Goal: Information Seeking & Learning: Learn about a topic

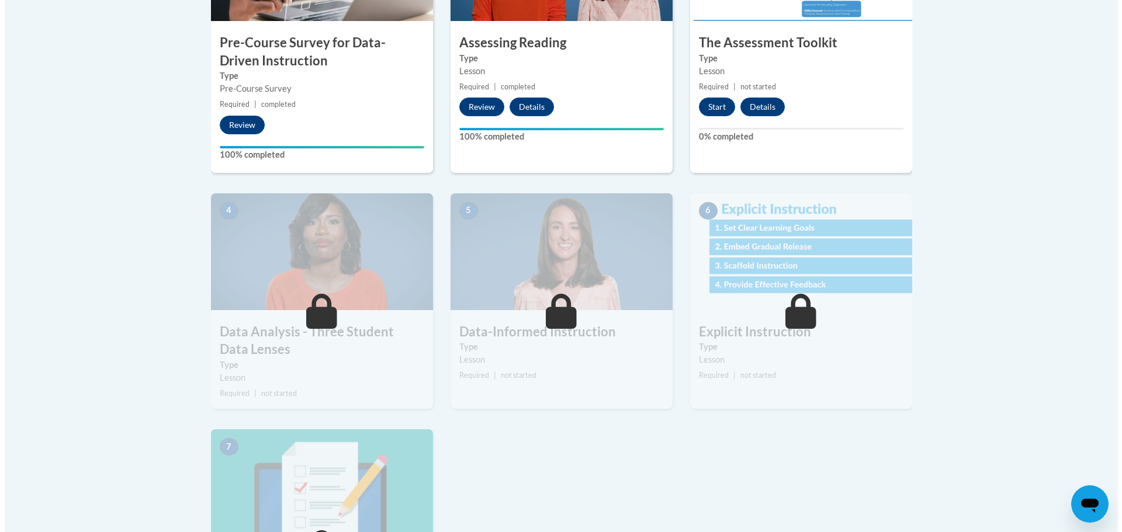
scroll to position [526, 0]
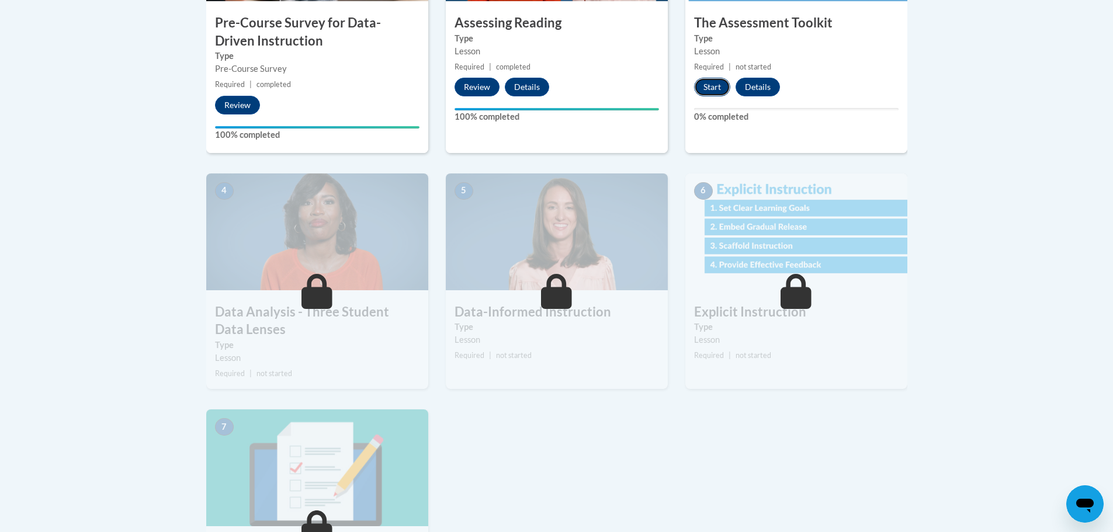
click at [707, 87] on button "Start" at bounding box center [712, 87] width 36 height 19
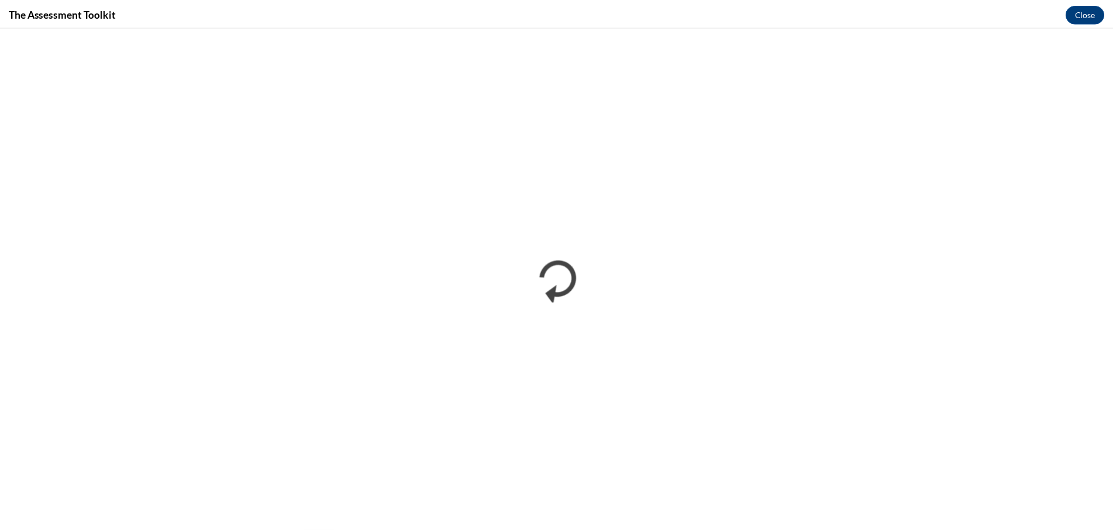
scroll to position [0, 0]
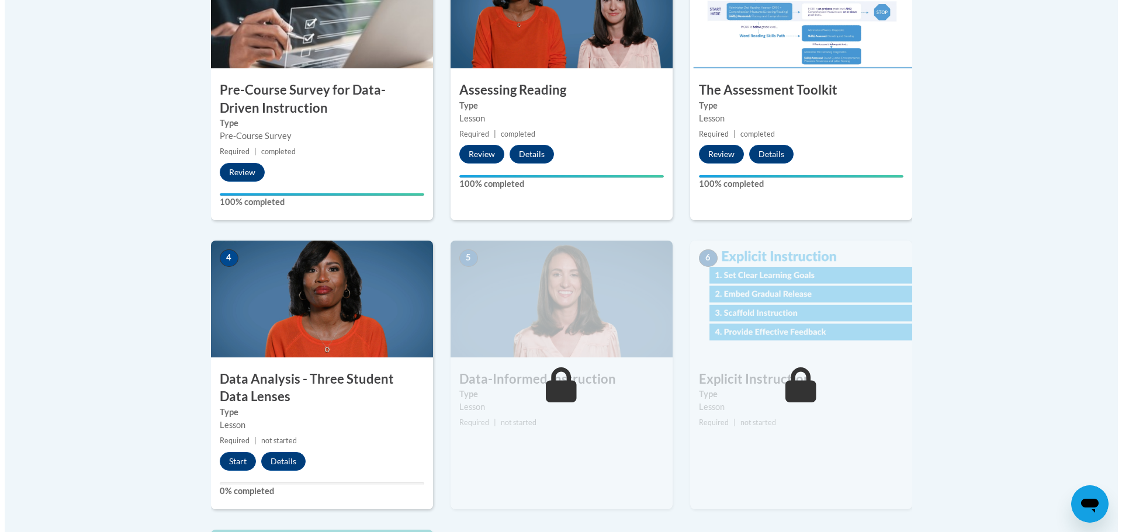
scroll to position [526, 0]
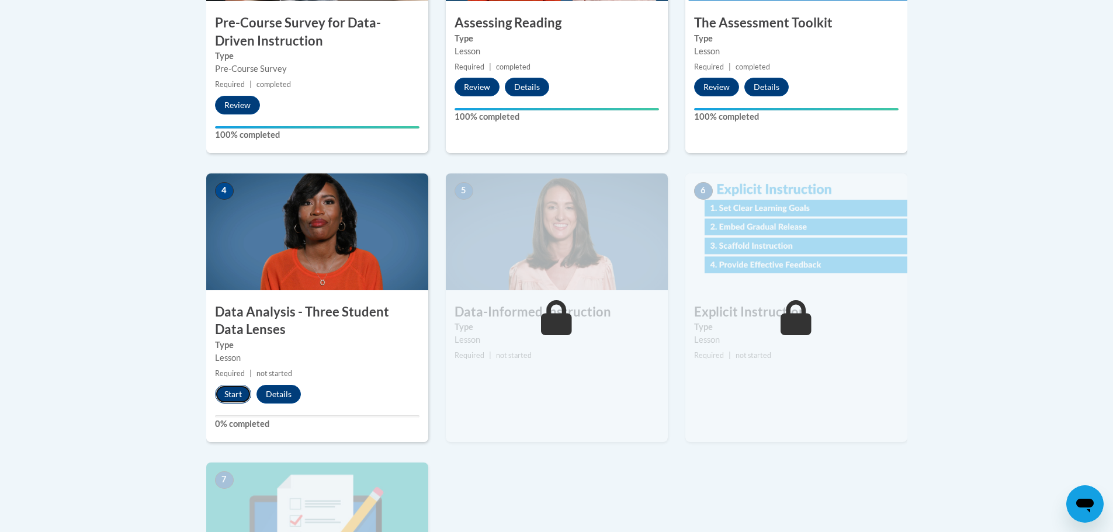
click at [227, 395] on button "Start" at bounding box center [233, 394] width 36 height 19
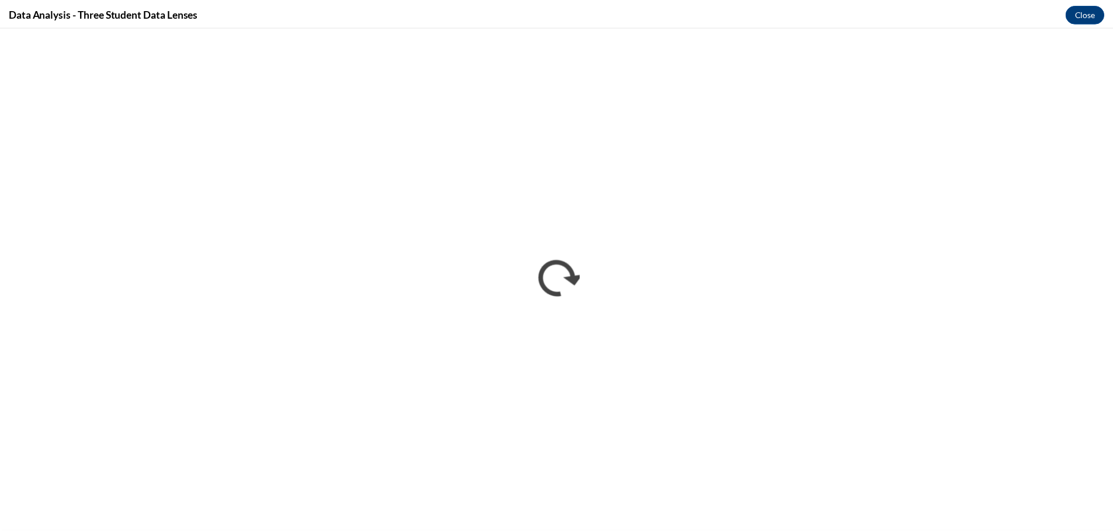
scroll to position [0, 0]
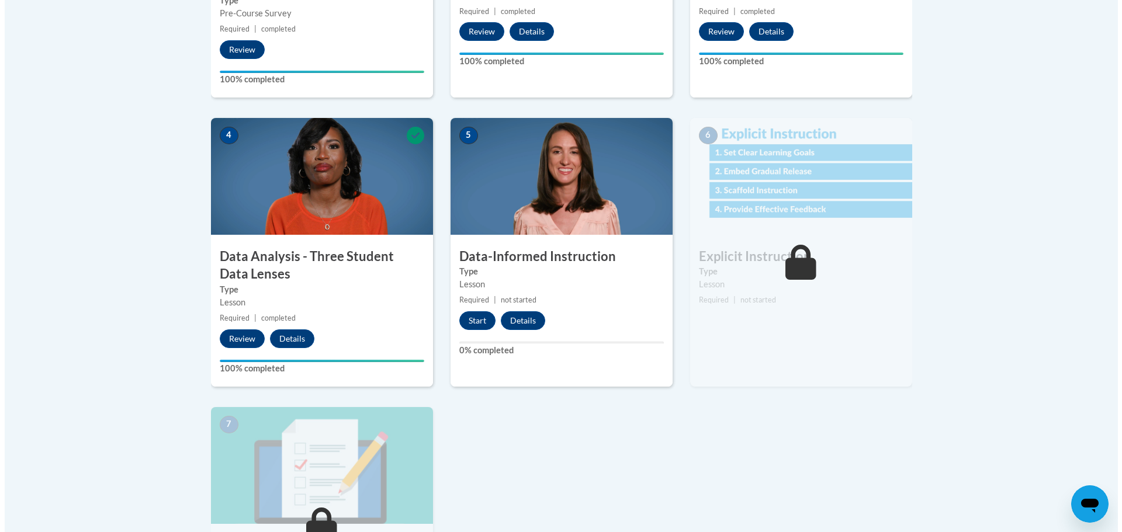
scroll to position [584, 0]
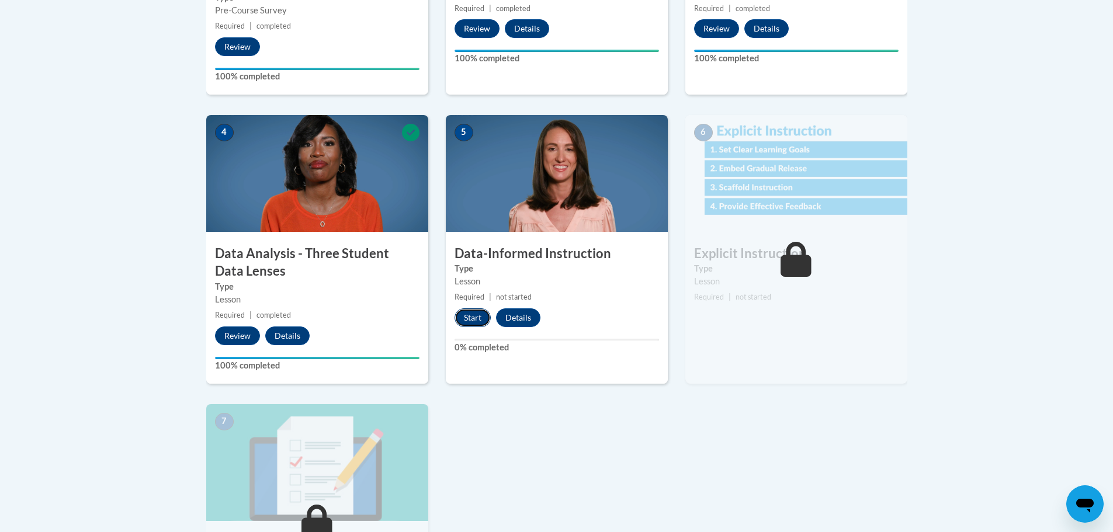
click at [475, 316] on button "Start" at bounding box center [473, 317] width 36 height 19
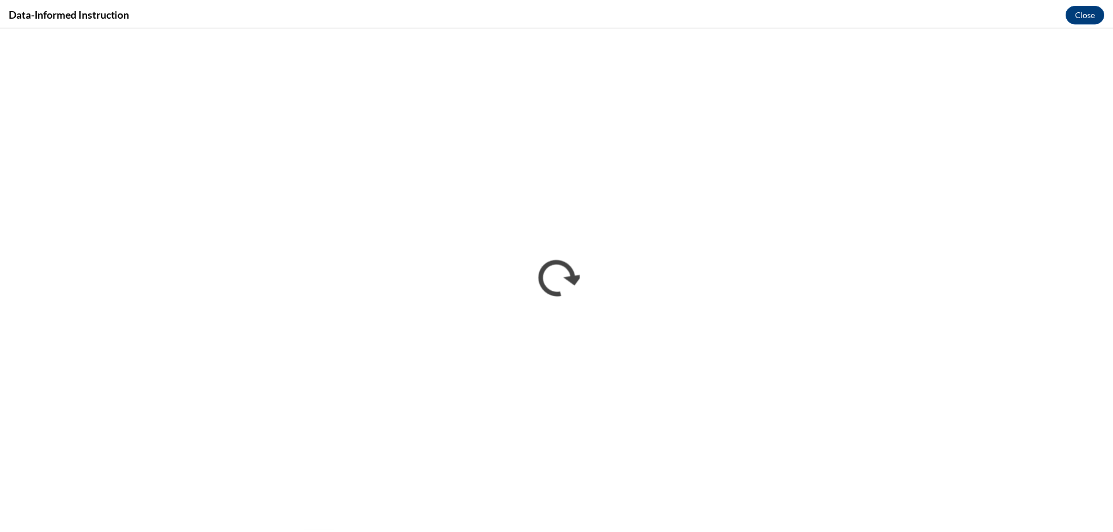
scroll to position [0, 0]
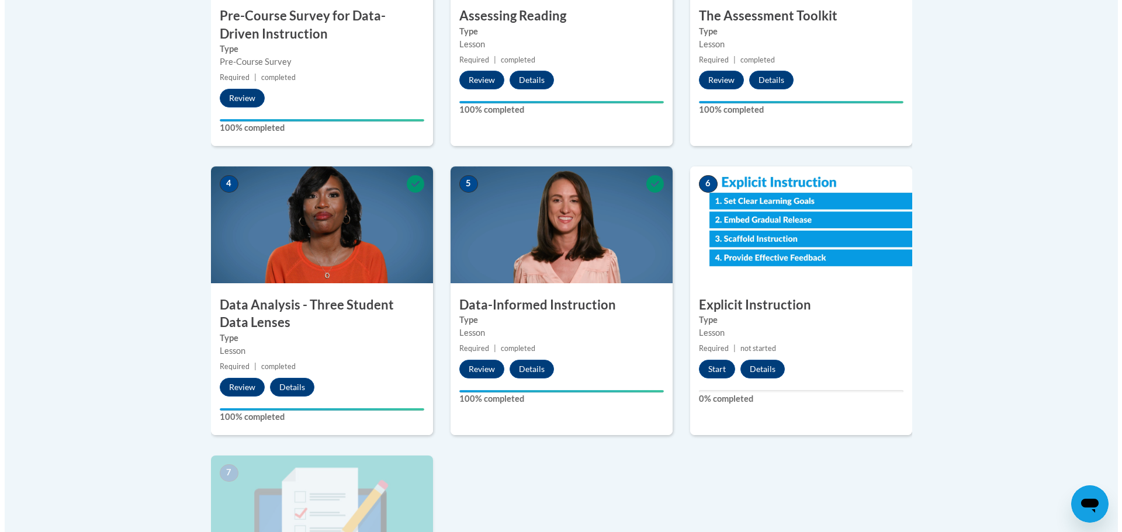
scroll to position [750, 0]
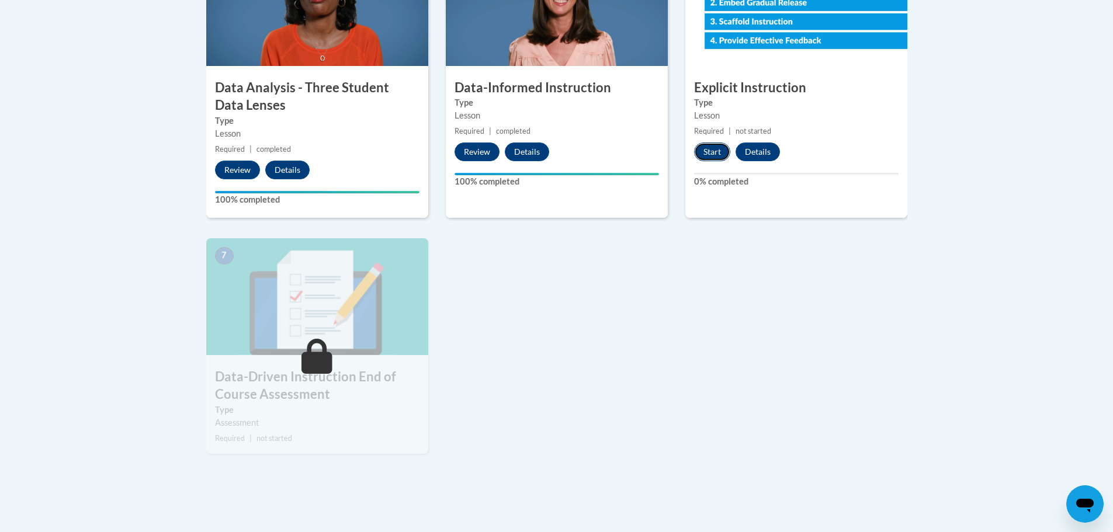
click at [708, 150] on button "Start" at bounding box center [712, 152] width 36 height 19
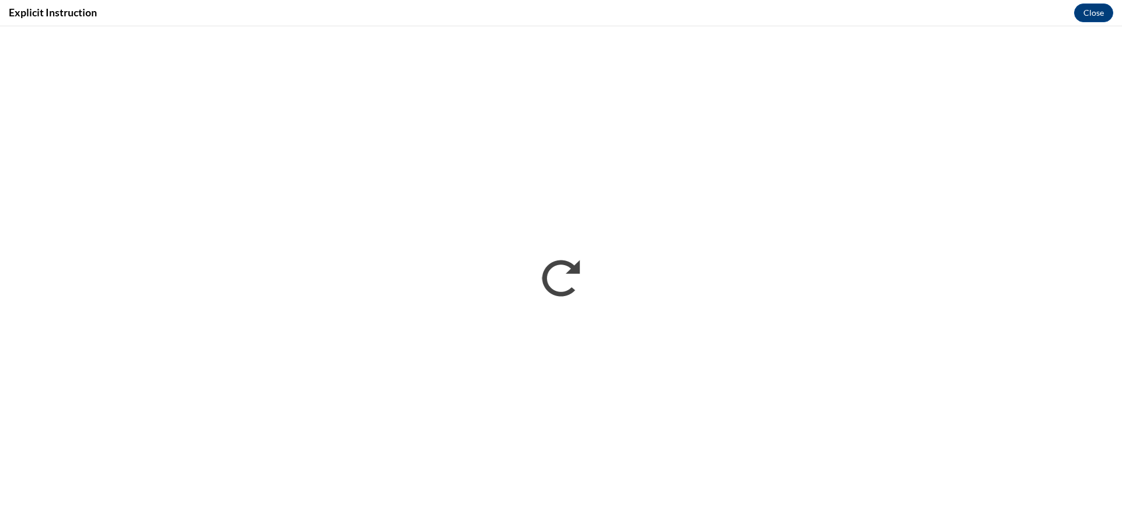
scroll to position [0, 0]
